Goal: Task Accomplishment & Management: Use online tool/utility

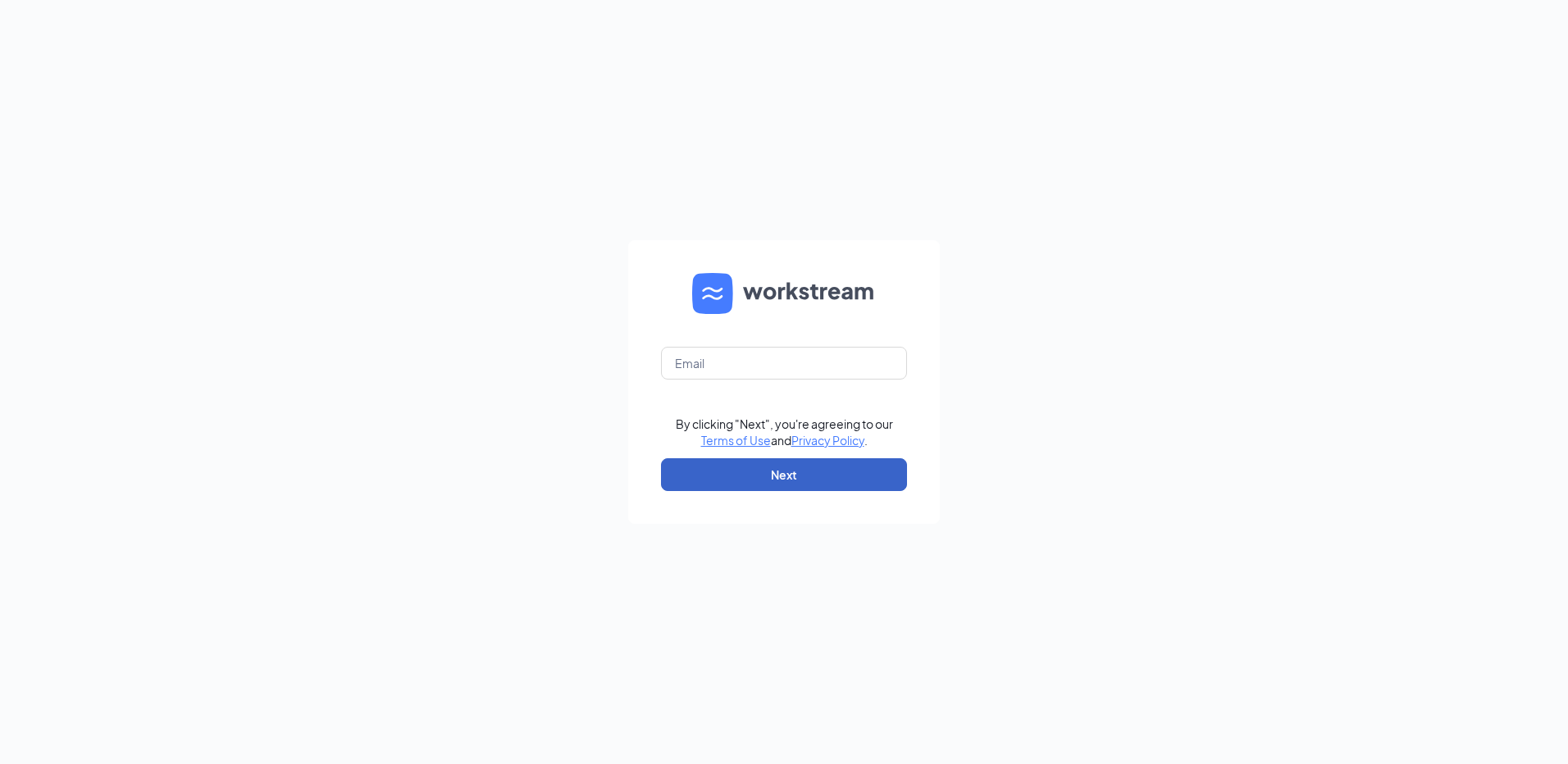
click at [762, 473] on button "Next" at bounding box center [784, 475] width 246 height 33
click at [803, 376] on input "text" at bounding box center [784, 363] width 246 height 33
type input "arbysbath@aol.com"
click at [772, 474] on button "Next" at bounding box center [784, 475] width 246 height 33
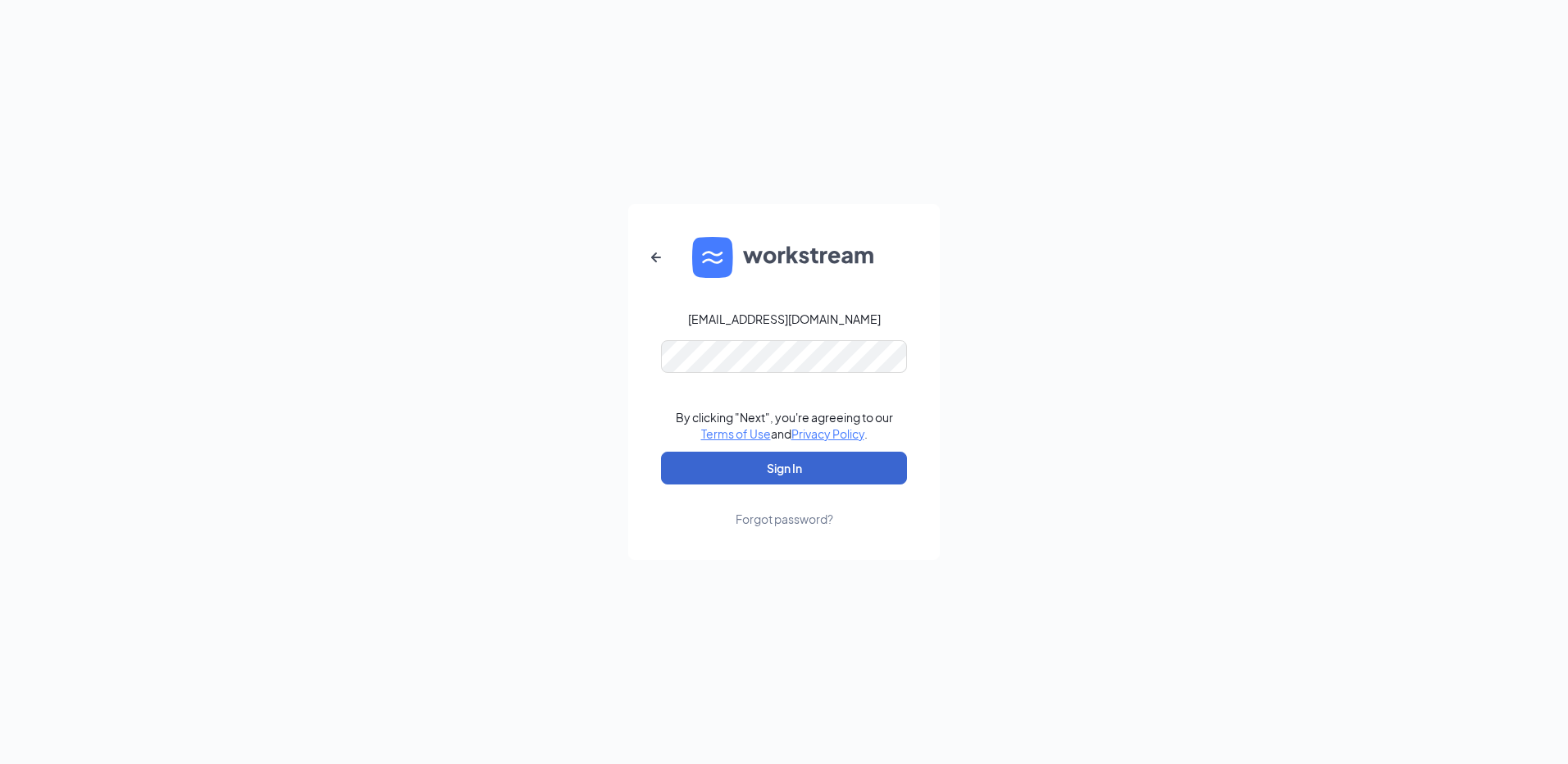
click at [837, 454] on button "Sign In" at bounding box center [784, 468] width 246 height 33
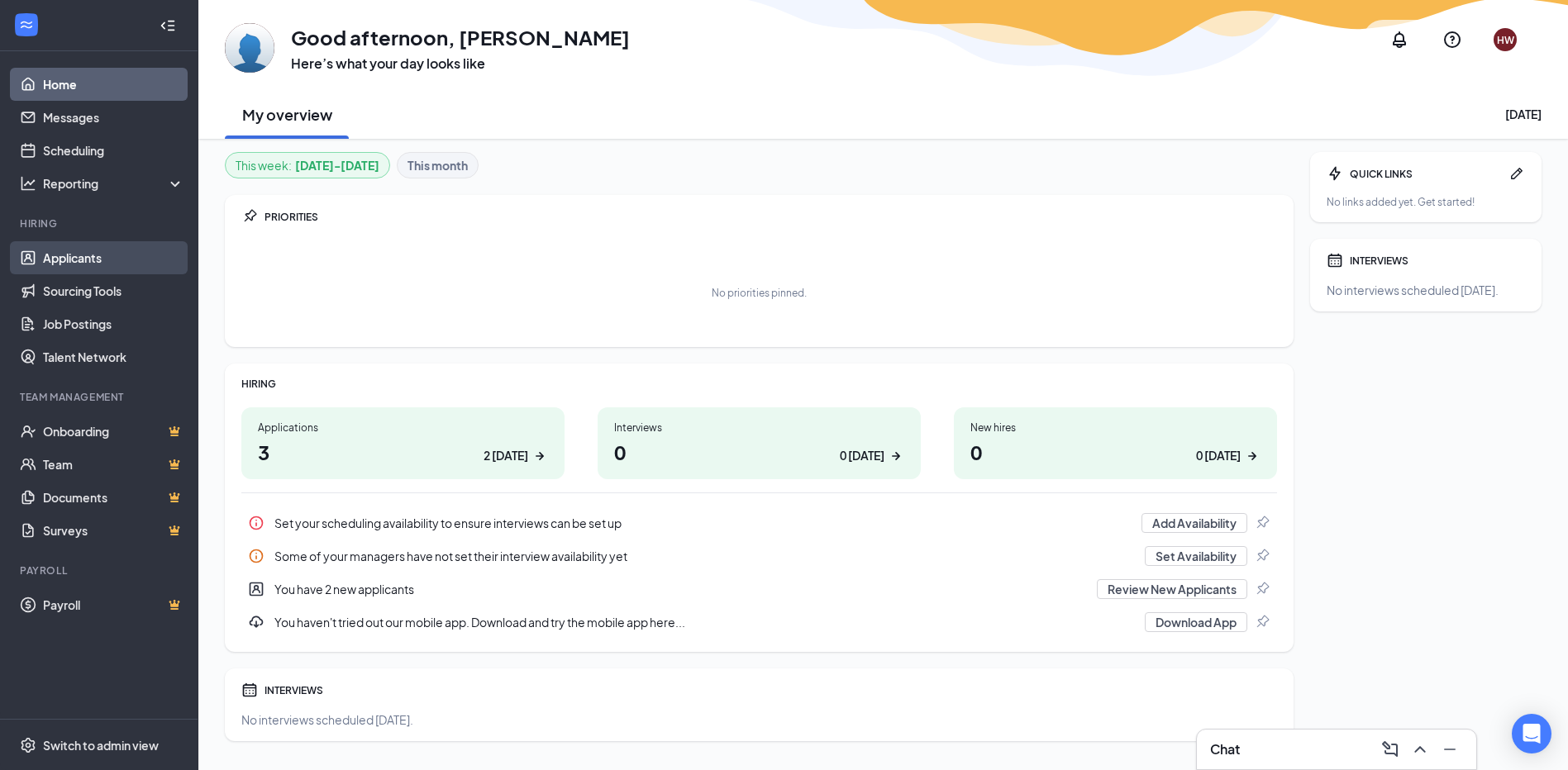
click at [87, 260] on link "Applicants" at bounding box center [114, 258] width 142 height 33
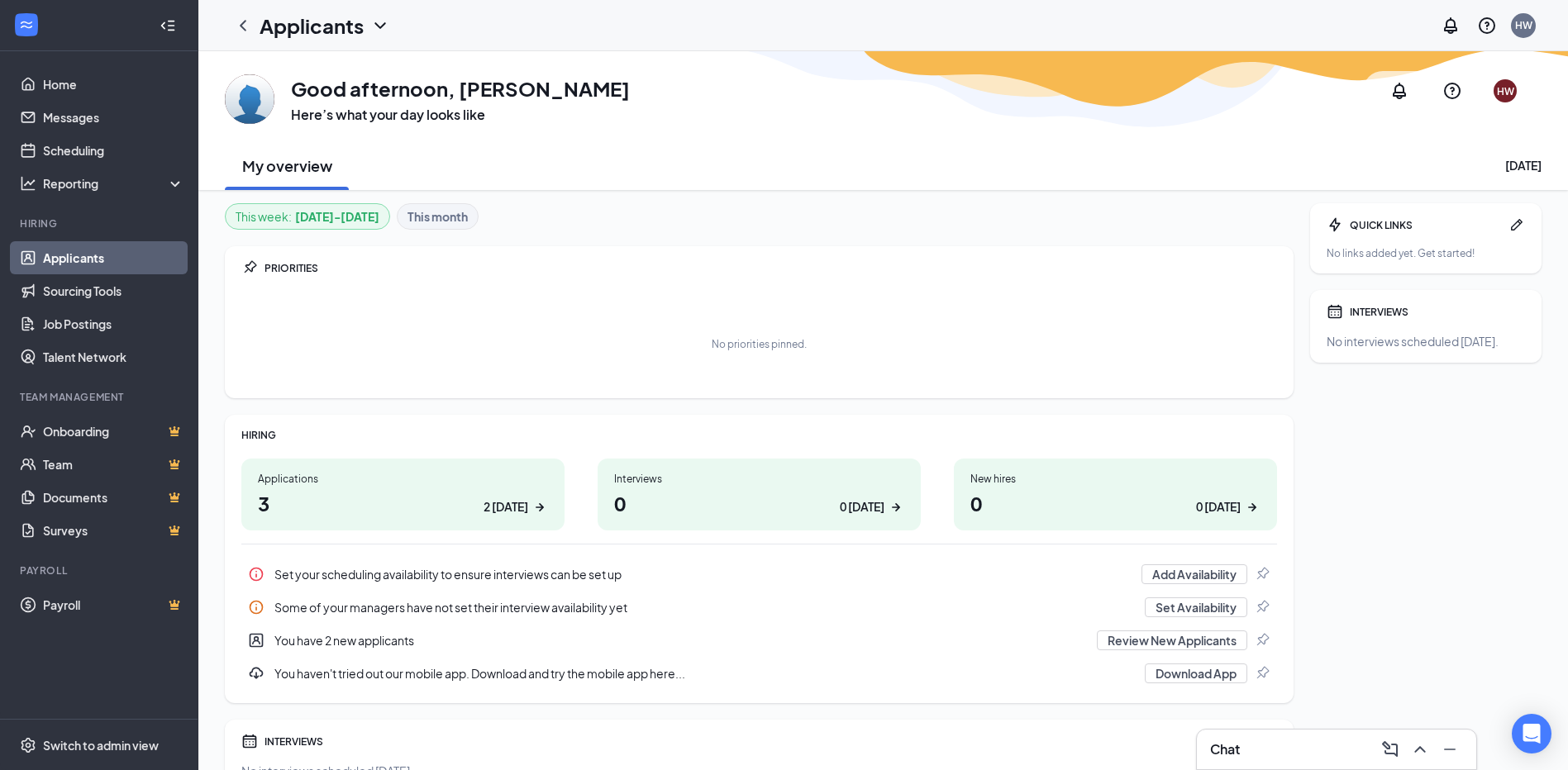
click at [87, 260] on link "Applicants" at bounding box center [114, 258] width 142 height 33
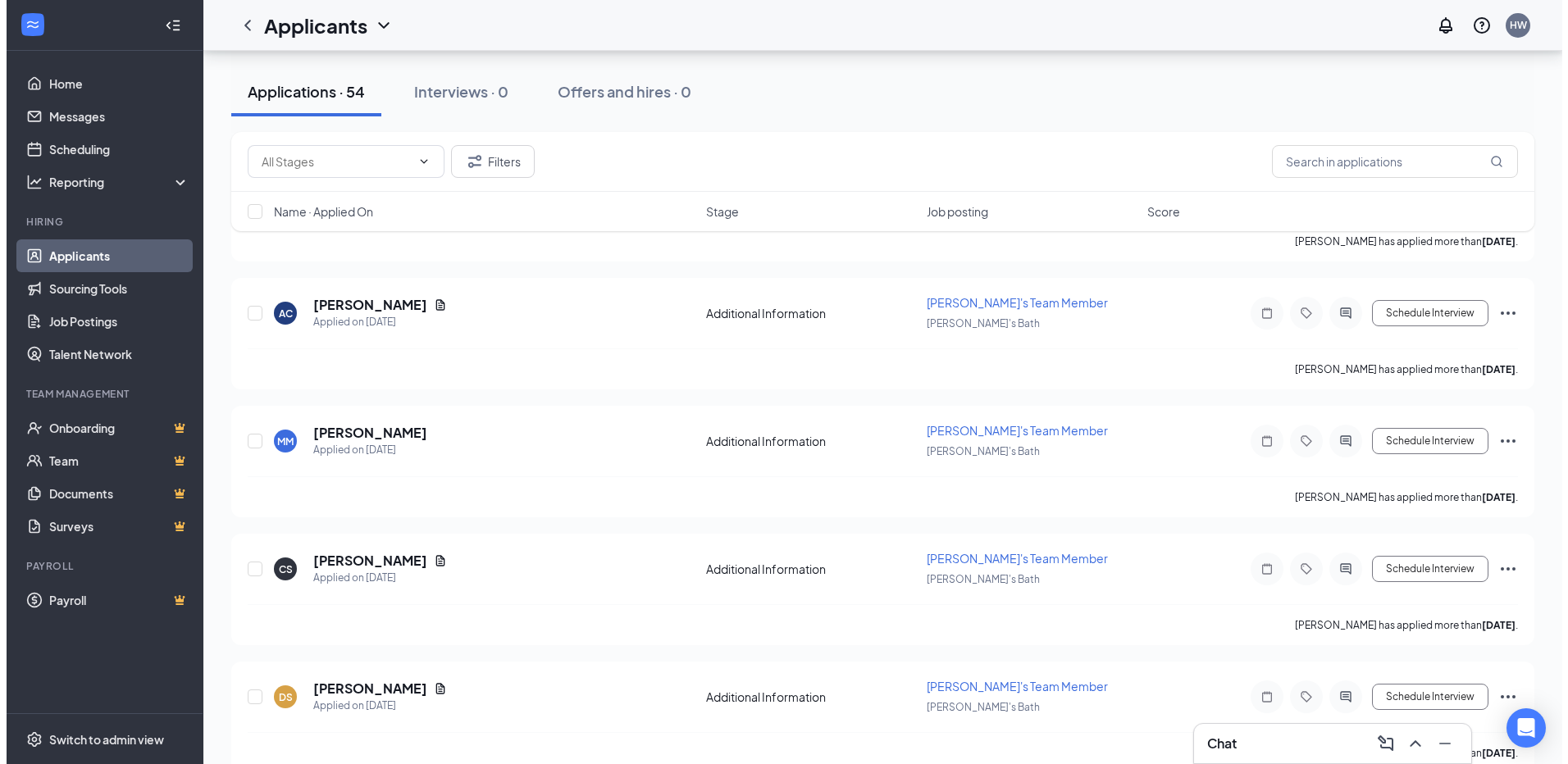
scroll to position [2952, 0]
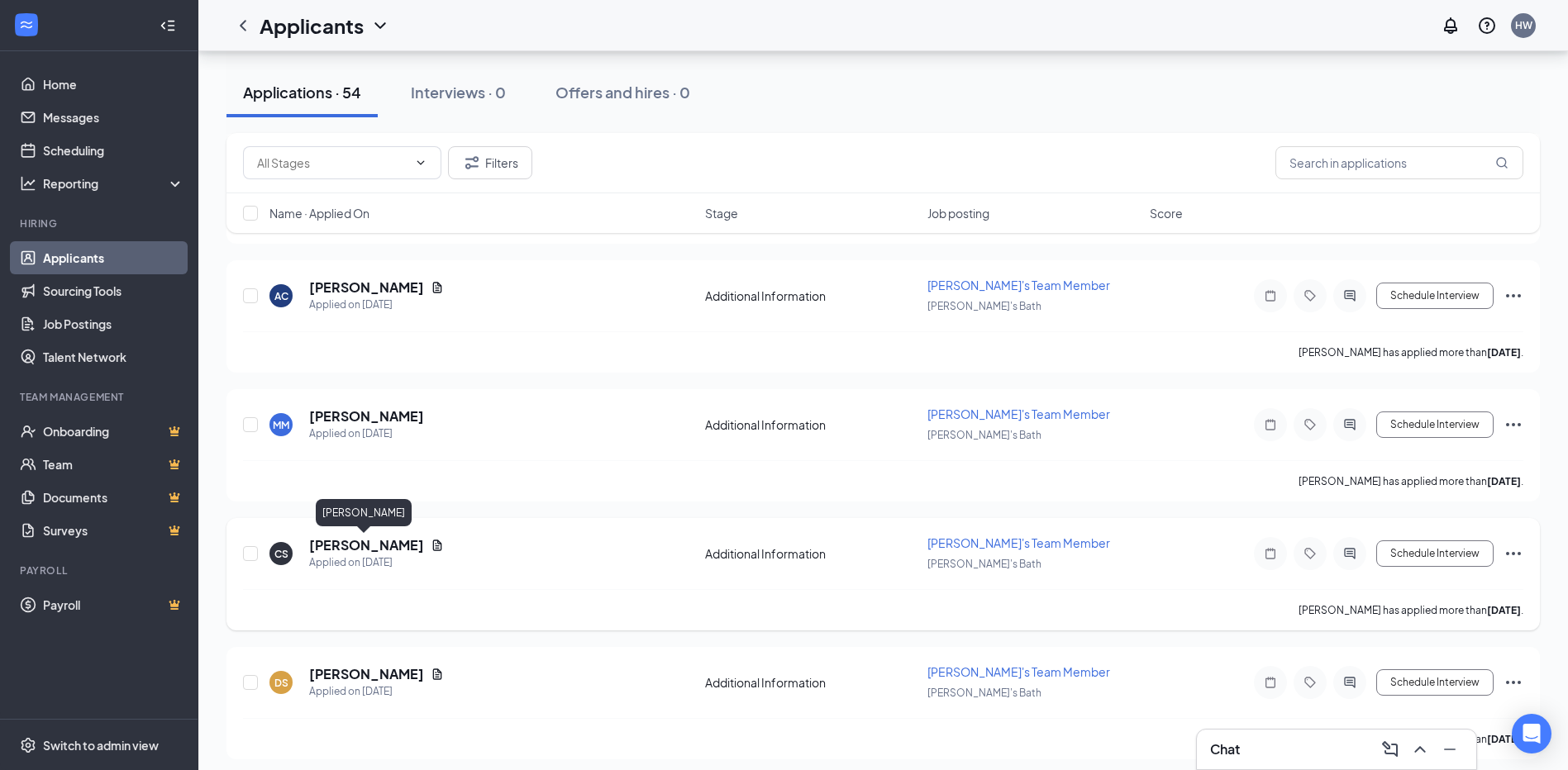
click at [351, 551] on h5 "[PERSON_NAME]" at bounding box center [366, 545] width 114 height 18
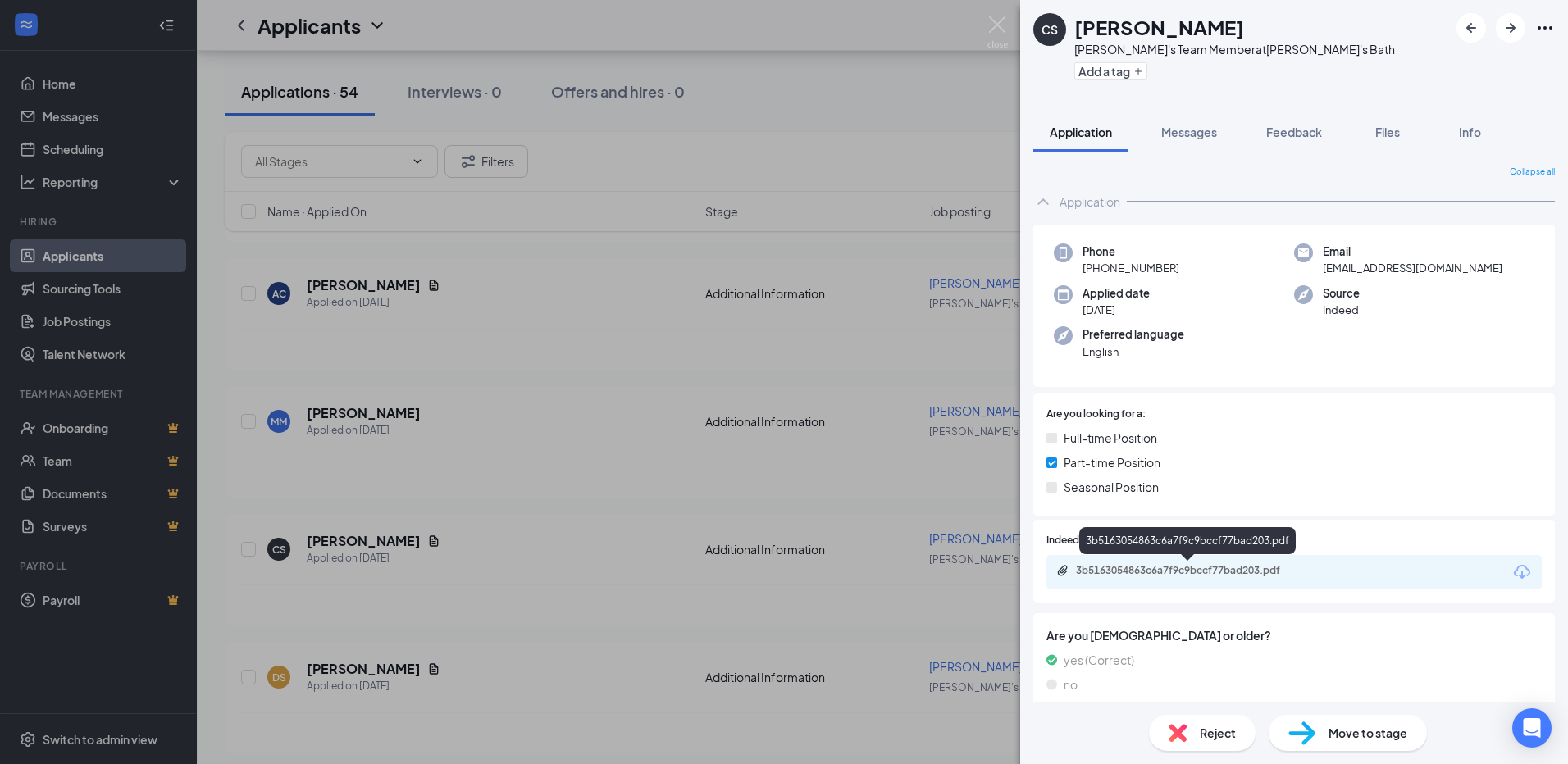
click at [1272, 565] on div "3b5163054863c6a7f9c9bccf77bad203.pdf" at bounding box center [1191, 571] width 230 height 13
